Goal: Transaction & Acquisition: Purchase product/service

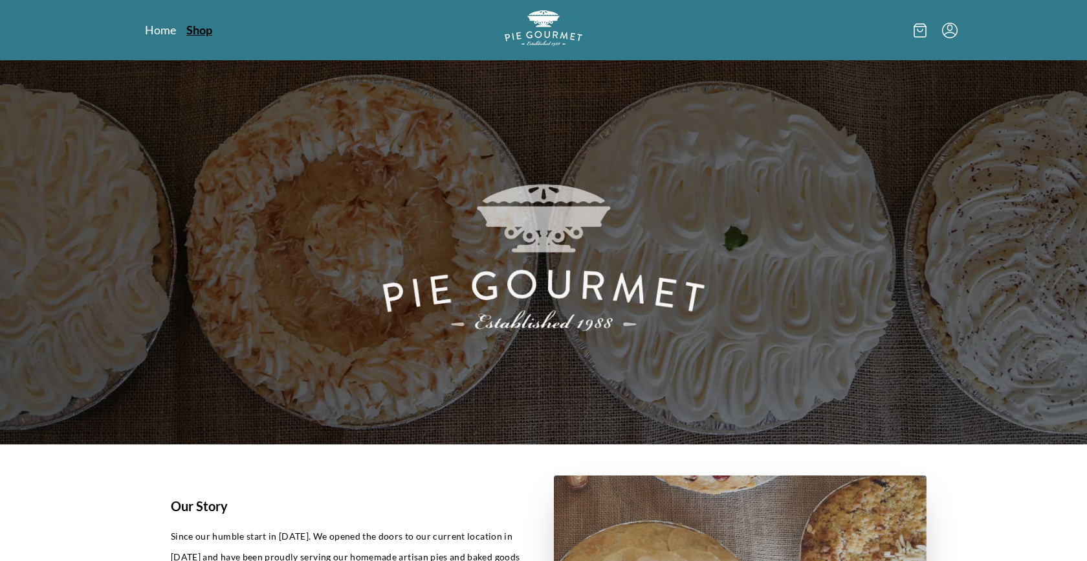
click at [197, 31] on link "Shop" at bounding box center [199, 30] width 26 height 16
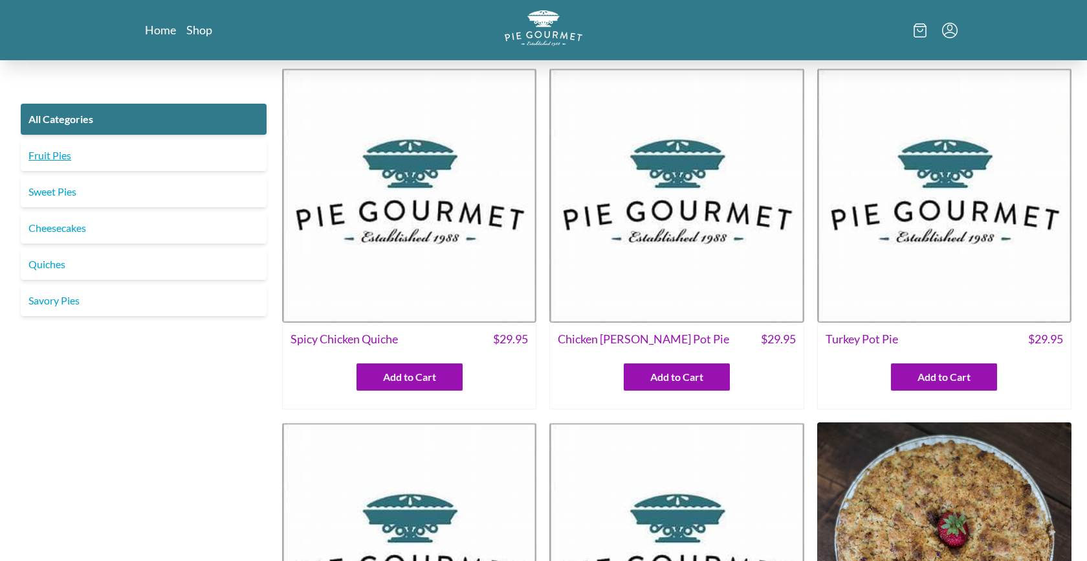
click at [183, 140] on link "Fruit Pies" at bounding box center [144, 155] width 246 height 31
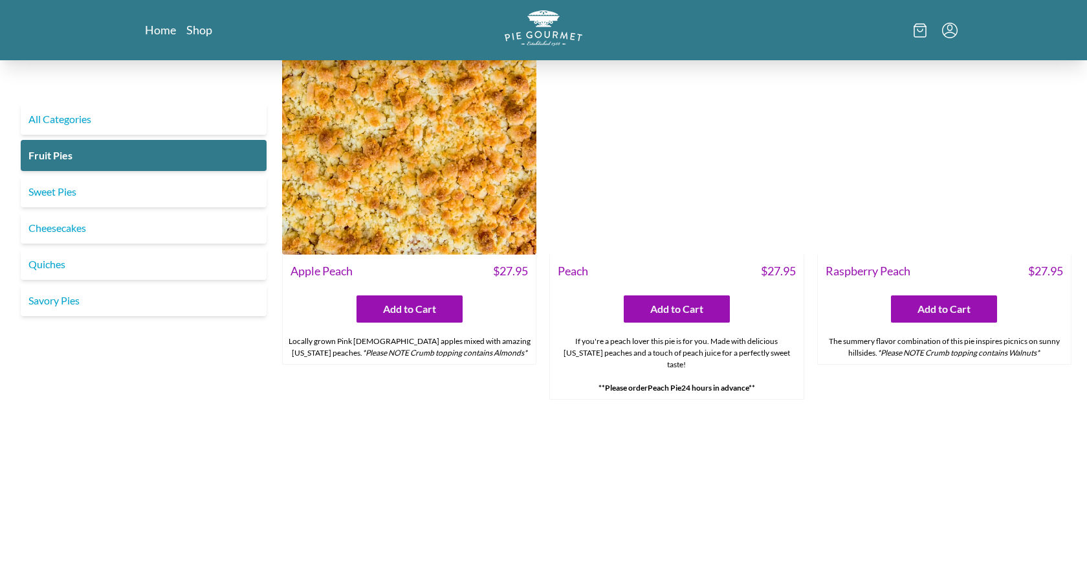
scroll to position [840, 0]
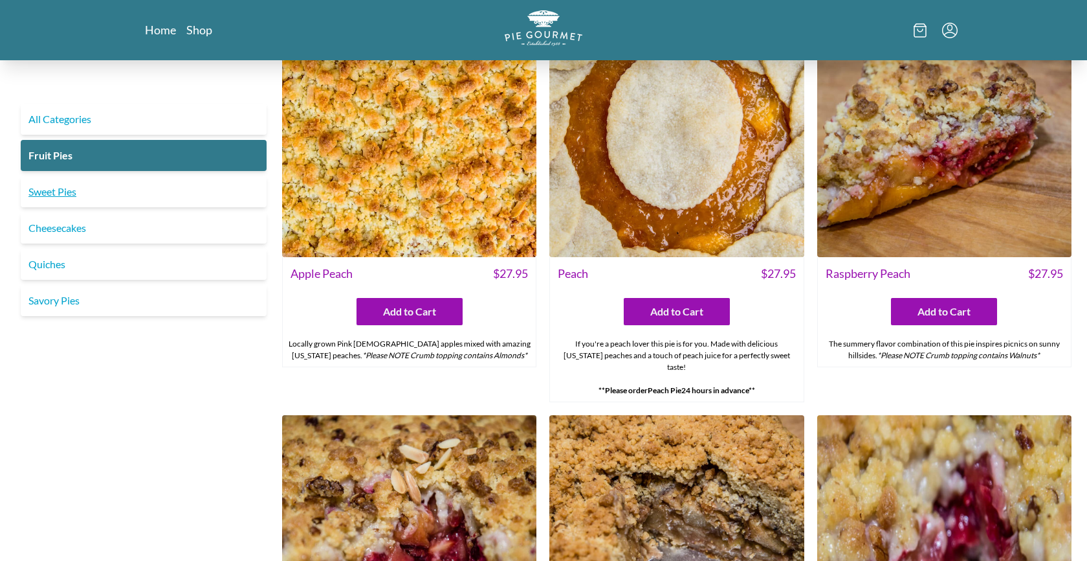
click at [161, 186] on link "Sweet Pies" at bounding box center [144, 191] width 246 height 31
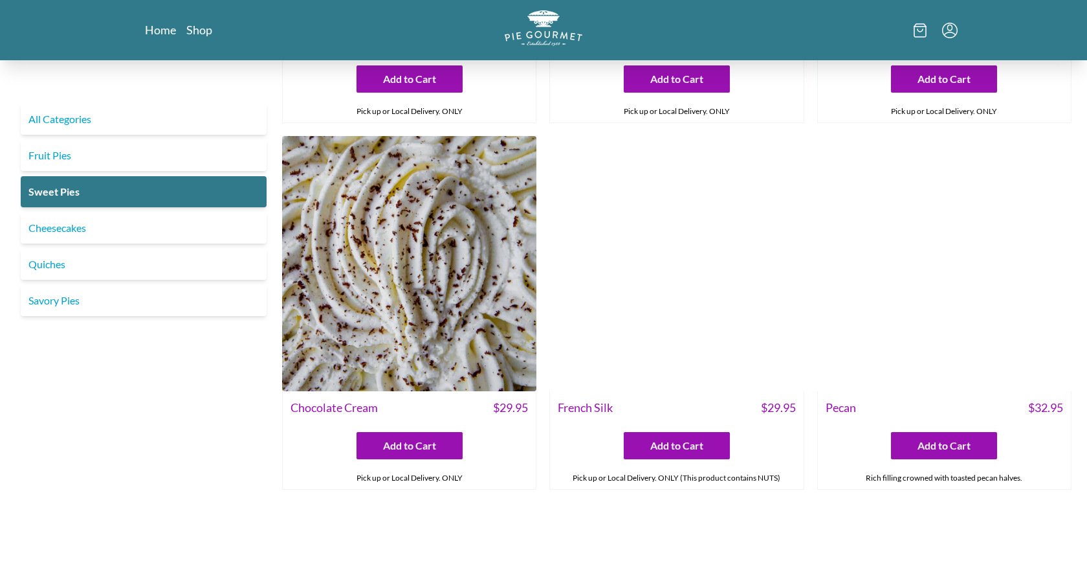
scroll to position [307, 0]
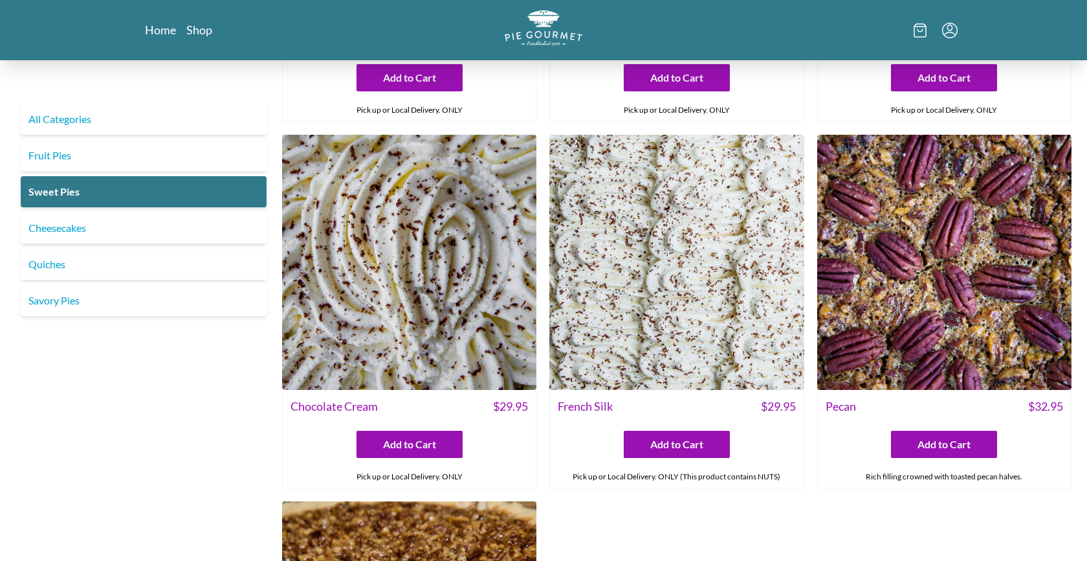
click at [539, 223] on div "Coconut Cream $ 29.95 Add to Cart Pick up or Local Delivery. ONLY Key Lime Crea…" at bounding box center [677, 311] width 790 height 1085
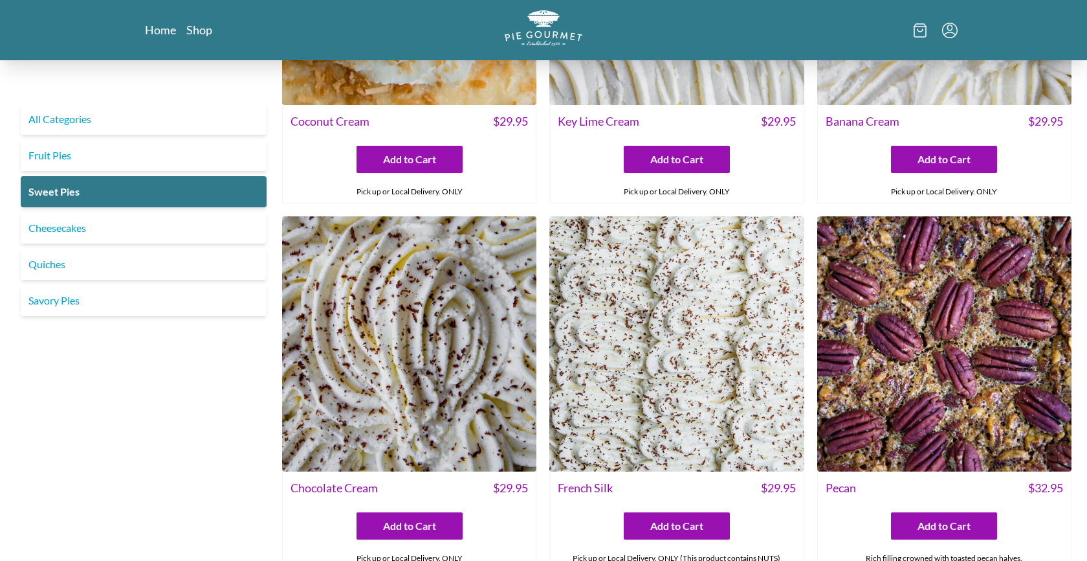
scroll to position [0, 0]
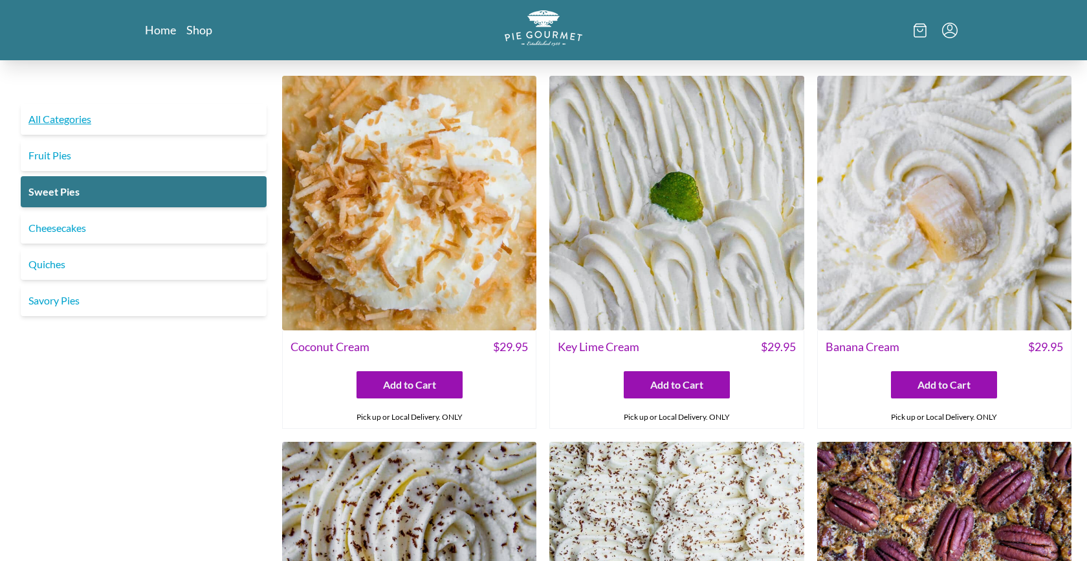
click at [98, 125] on link "All Categories" at bounding box center [144, 119] width 246 height 31
